Goal: Transaction & Acquisition: Subscribe to service/newsletter

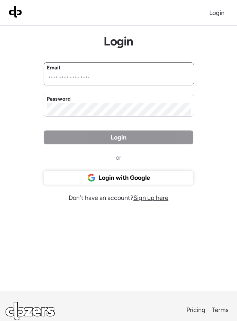
click at [57, 74] on input "email" at bounding box center [119, 78] width 144 height 12
paste input "**********"
type input "**********"
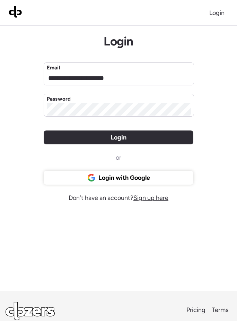
click at [101, 135] on div "Login" at bounding box center [119, 137] width 150 height 14
click at [126, 140] on span "Login" at bounding box center [119, 137] width 16 height 10
click at [125, 131] on div "Login" at bounding box center [119, 137] width 150 height 14
click at [164, 137] on div "Login" at bounding box center [119, 137] width 150 height 14
click at [148, 139] on div "Login" at bounding box center [119, 137] width 150 height 14
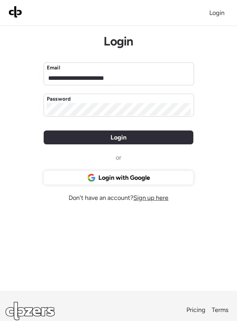
click at [209, 105] on div "**********" at bounding box center [118, 191] width 237 height 383
click at [221, 76] on div "**********" at bounding box center [118, 191] width 237 height 383
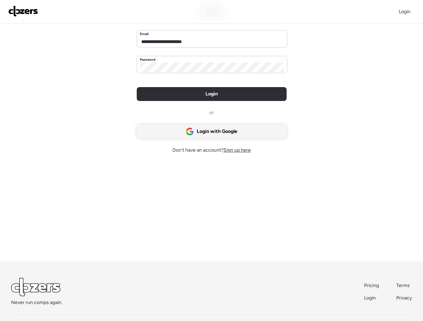
scroll to position [53, 0]
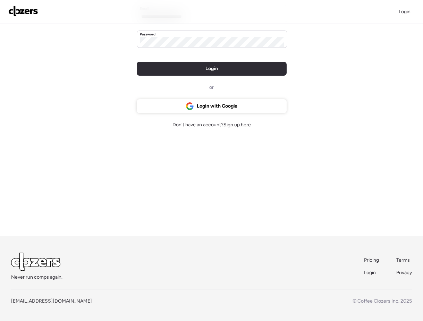
click at [237, 262] on span "Pricing" at bounding box center [371, 260] width 15 height 6
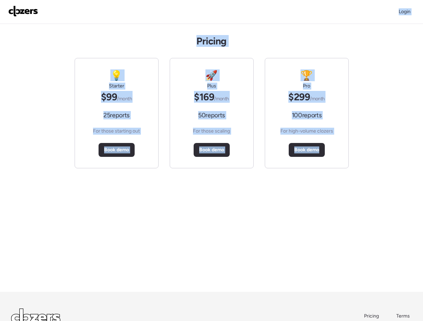
drag, startPoint x: 342, startPoint y: 214, endPoint x: 224, endPoint y: 14, distance: 233.1
click at [224, 14] on div "Login Pricing 💡 Starter $99 /month 25 reports For those starting out Book demo …" at bounding box center [211, 188] width 423 height 377
click at [227, 39] on div "Pricing 💡 Starter $99 /month 25 reports For those starting out Book demo 🚀 Plus…" at bounding box center [211, 158] width 423 height 268
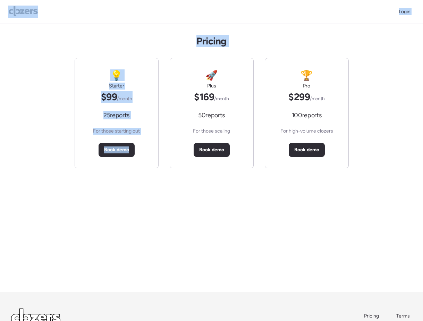
drag, startPoint x: 110, startPoint y: 271, endPoint x: 153, endPoint y: 22, distance: 252.1
click at [153, 22] on div "Login Pricing 💡 Starter $99 /month 25 reports For those starting out Book demo …" at bounding box center [211, 188] width 423 height 377
click at [153, 22] on div "Login" at bounding box center [211, 12] width 423 height 24
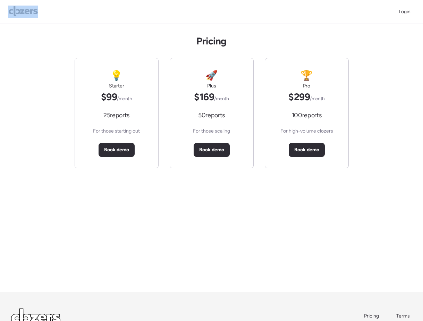
click at [153, 22] on div "Login" at bounding box center [211, 12] width 423 height 24
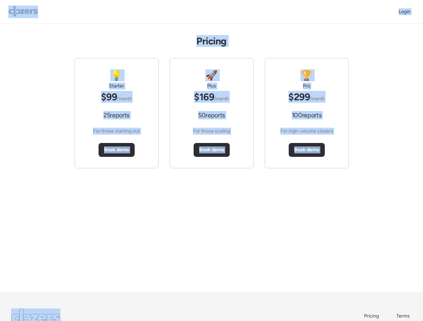
drag, startPoint x: 153, startPoint y: 22, endPoint x: 311, endPoint y: 219, distance: 253.0
click at [311, 219] on div "Login Pricing 💡 Starter $99 /month 25 reports For those starting out Book demo …" at bounding box center [211, 188] width 423 height 377
click at [247, 214] on div "Pricing 💡 Starter $99 /month 25 reports For those starting out Book demo 🚀 Plus…" at bounding box center [211, 158] width 423 height 268
